Goal: Task Accomplishment & Management: Manage account settings

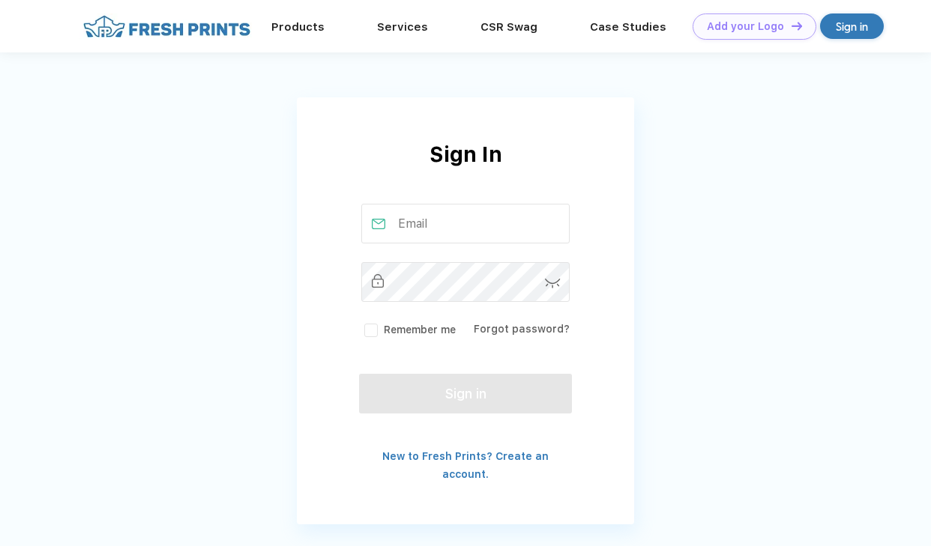
click at [417, 220] on input "text" at bounding box center [465, 224] width 209 height 40
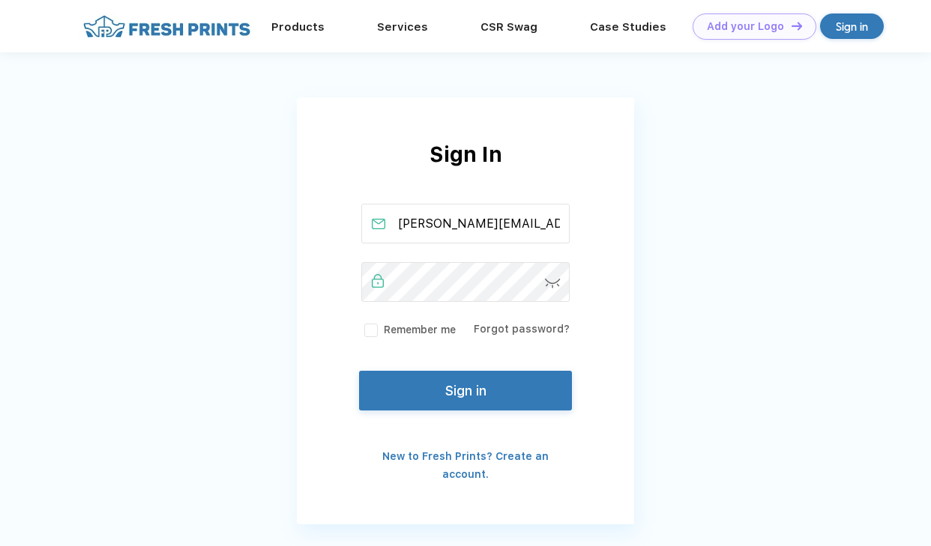
click at [482, 383] on button "Sign in" at bounding box center [465, 391] width 213 height 40
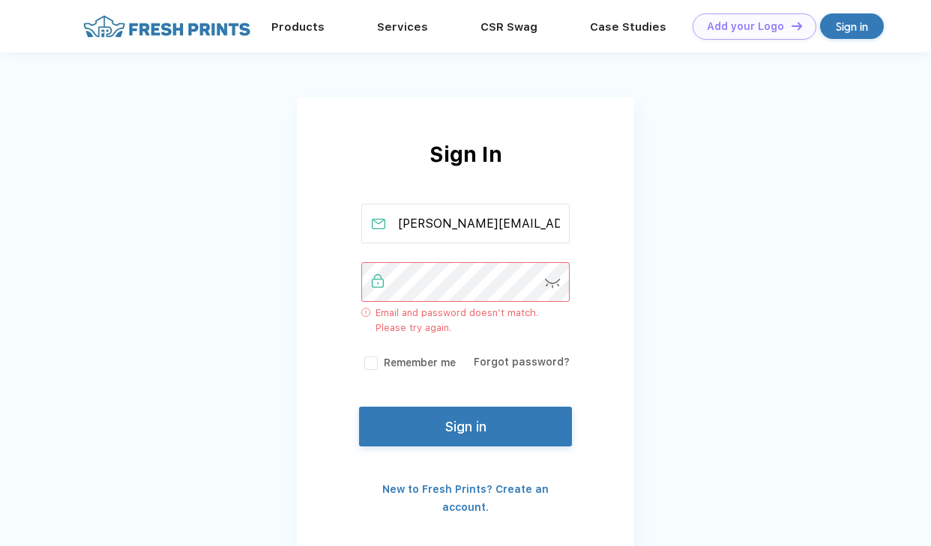
click at [552, 282] on img at bounding box center [553, 284] width 16 height 10
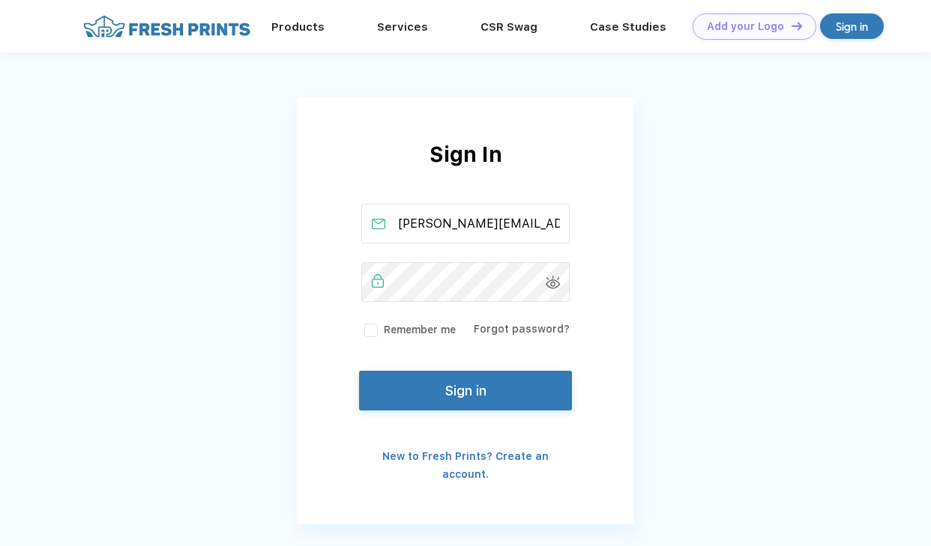
click at [525, 388] on button "Sign in" at bounding box center [465, 391] width 213 height 40
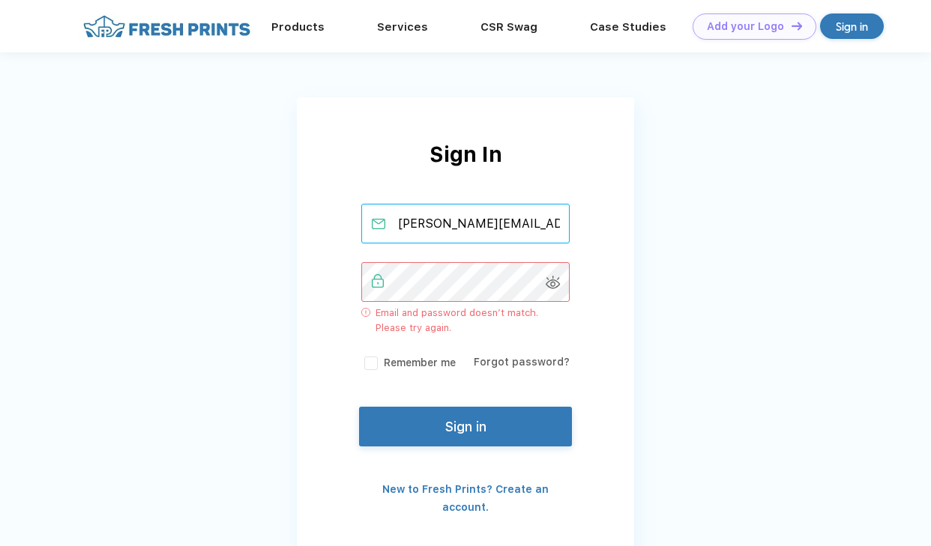
click at [529, 232] on input "[PERSON_NAME][EMAIL_ADDRESS][DOMAIN_NAME]" at bounding box center [465, 224] width 209 height 40
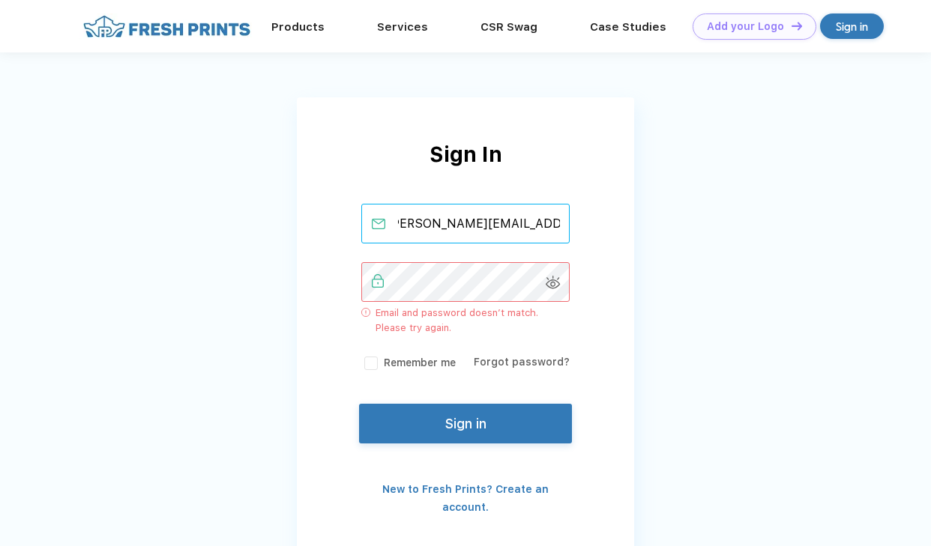
type input "[PERSON_NAME][EMAIL_ADDRESS][PERSON_NAME][DOMAIN_NAME]"
click at [508, 439] on button "Sign in" at bounding box center [465, 424] width 213 height 40
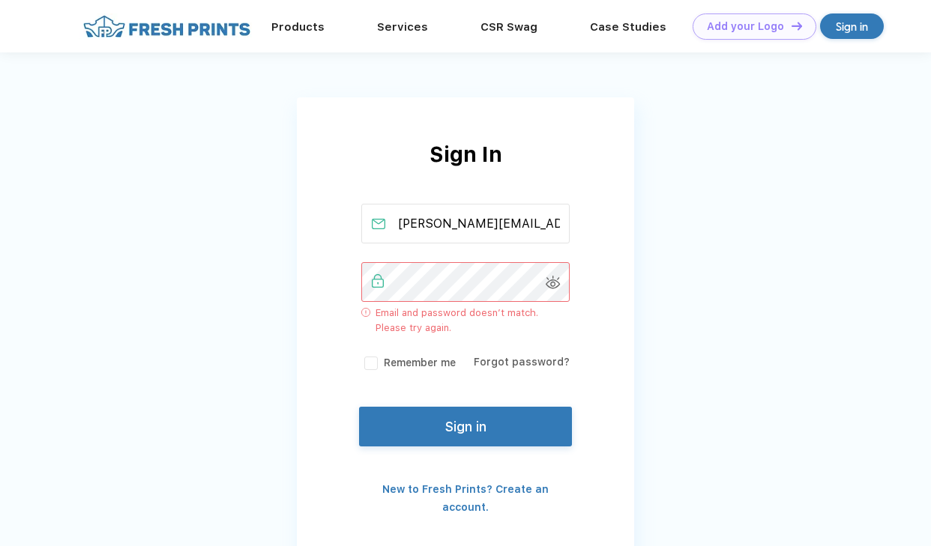
click at [557, 284] on img at bounding box center [553, 282] width 15 height 13
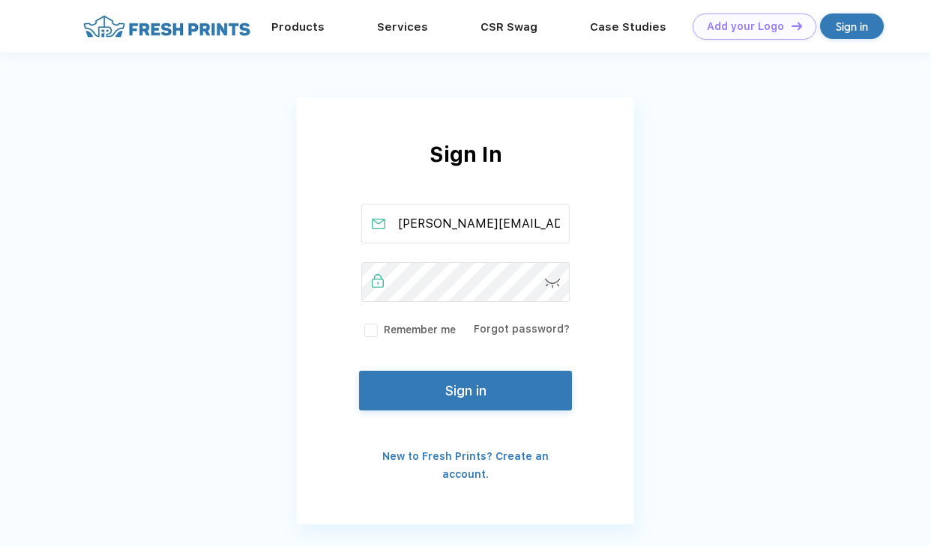
click at [533, 382] on button "Sign in" at bounding box center [465, 391] width 213 height 40
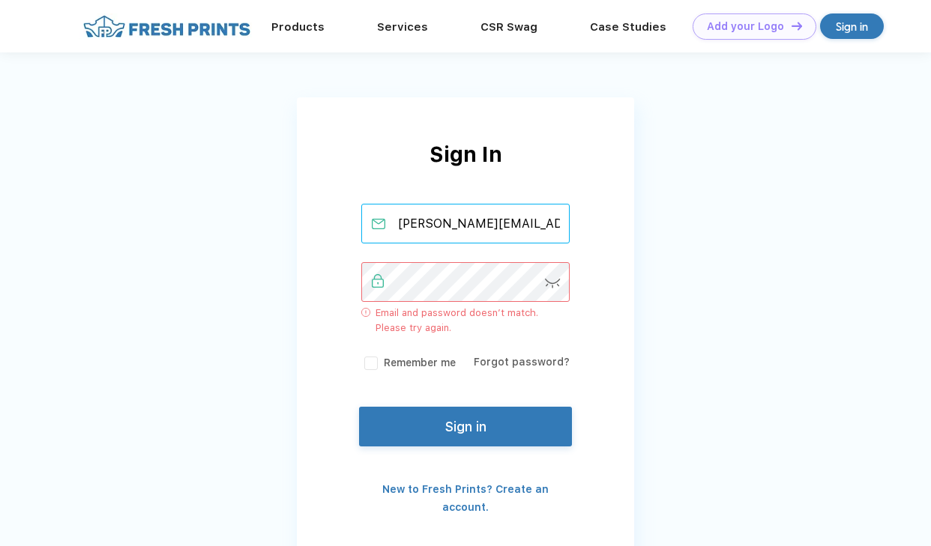
click at [525, 229] on input "[PERSON_NAME][EMAIL_ADDRESS][PERSON_NAME][DOMAIN_NAME]" at bounding box center [465, 224] width 209 height 40
